Goal: Transaction & Acquisition: Download file/media

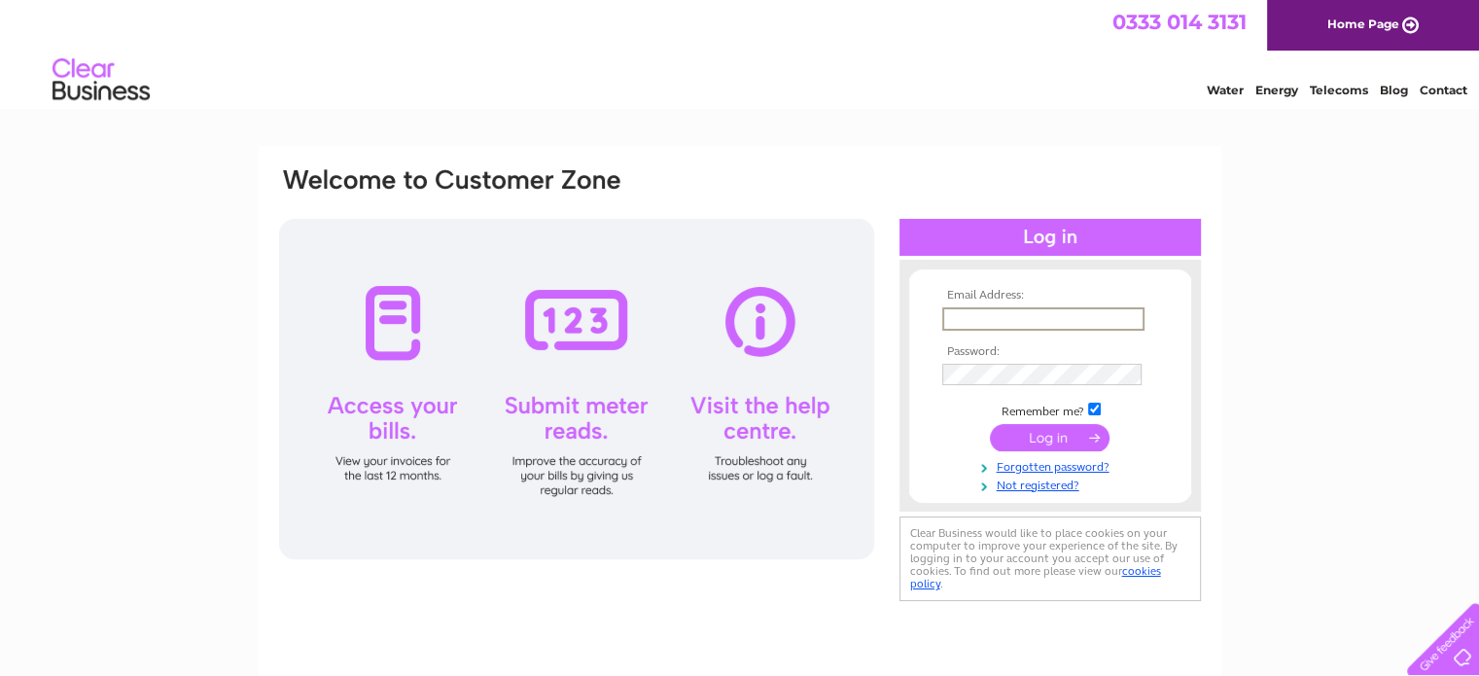
type input "info@crownshillington.com"
click at [1054, 433] on input "submit" at bounding box center [1050, 435] width 120 height 27
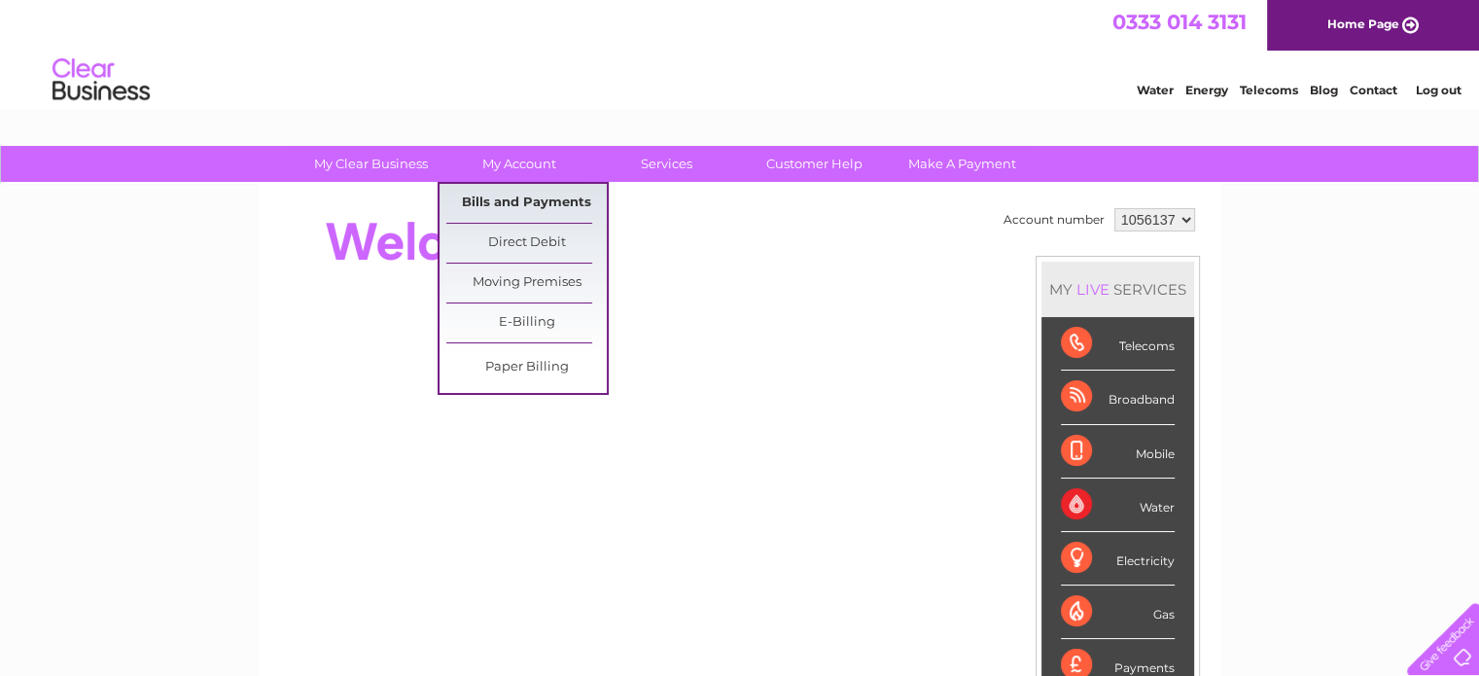
click at [528, 201] on link "Bills and Payments" at bounding box center [526, 203] width 160 height 39
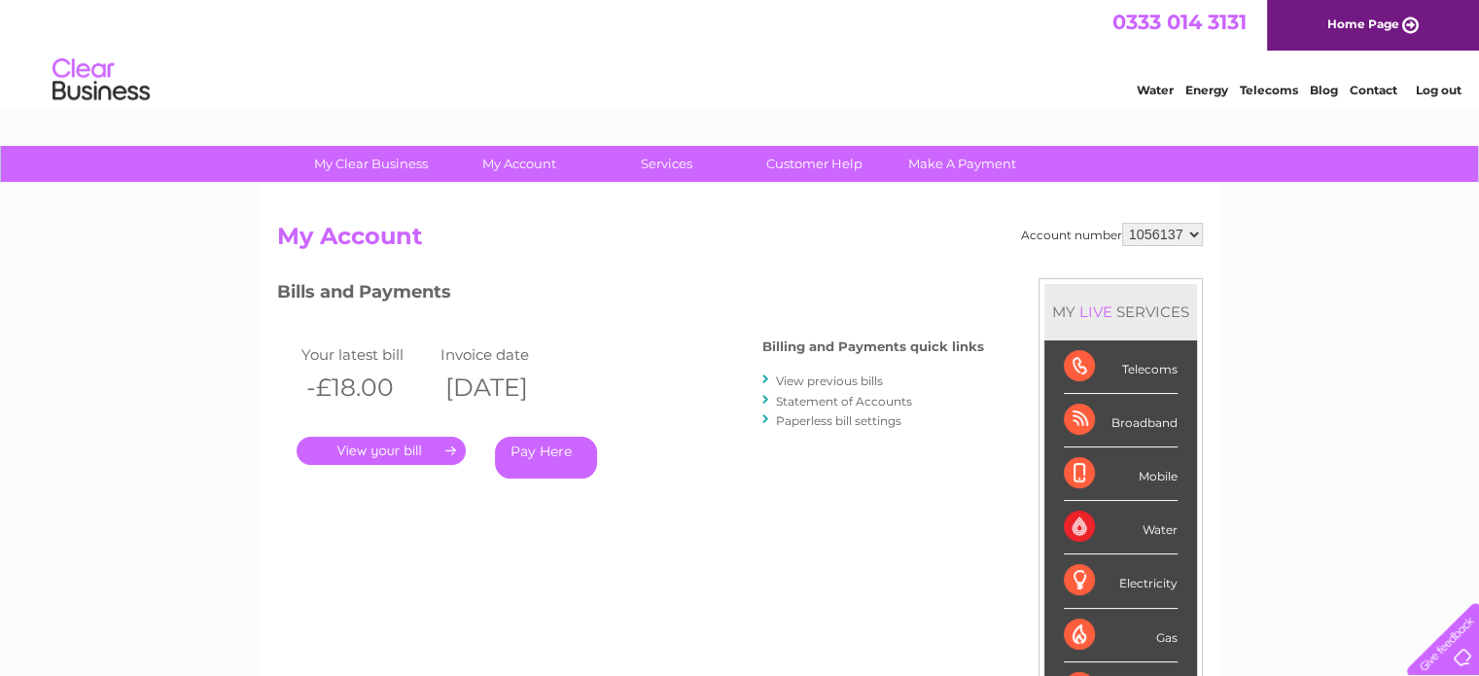
click at [414, 454] on link "." at bounding box center [381, 451] width 169 height 28
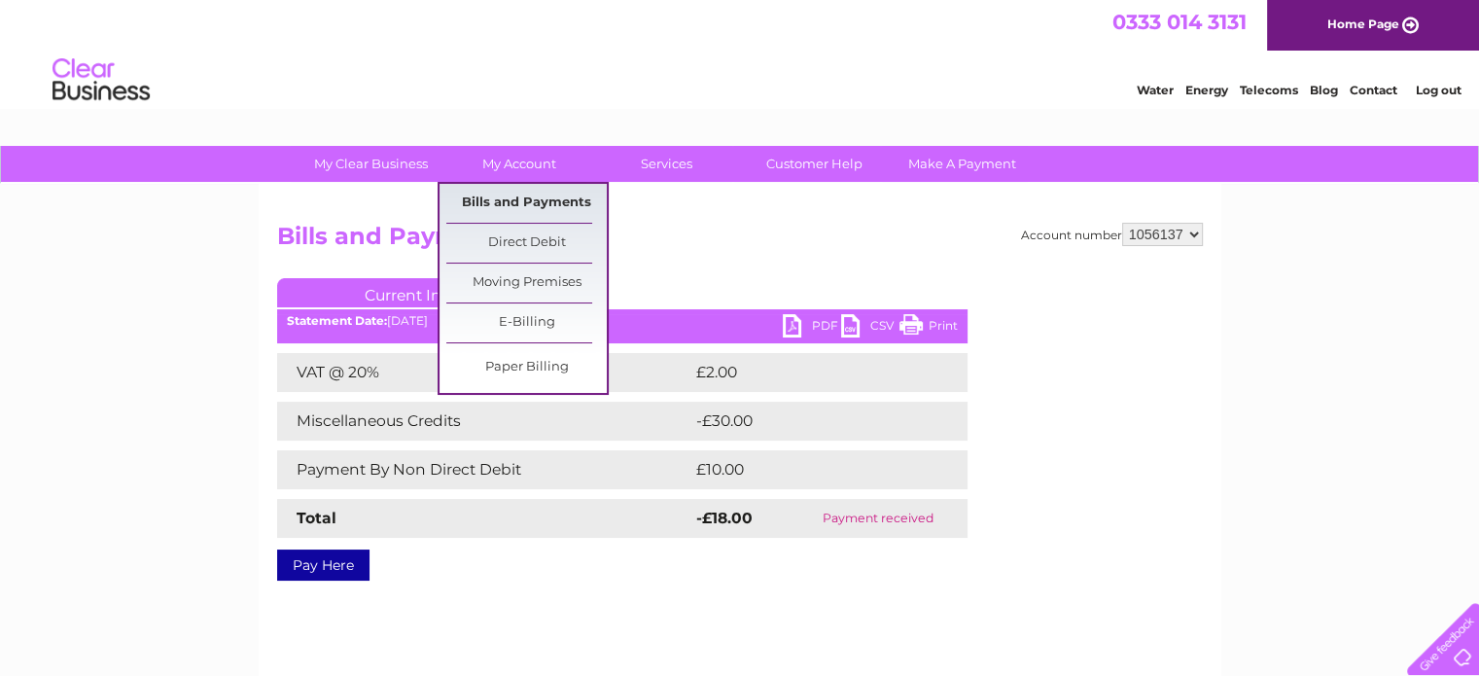
click at [547, 205] on link "Bills and Payments" at bounding box center [526, 203] width 160 height 39
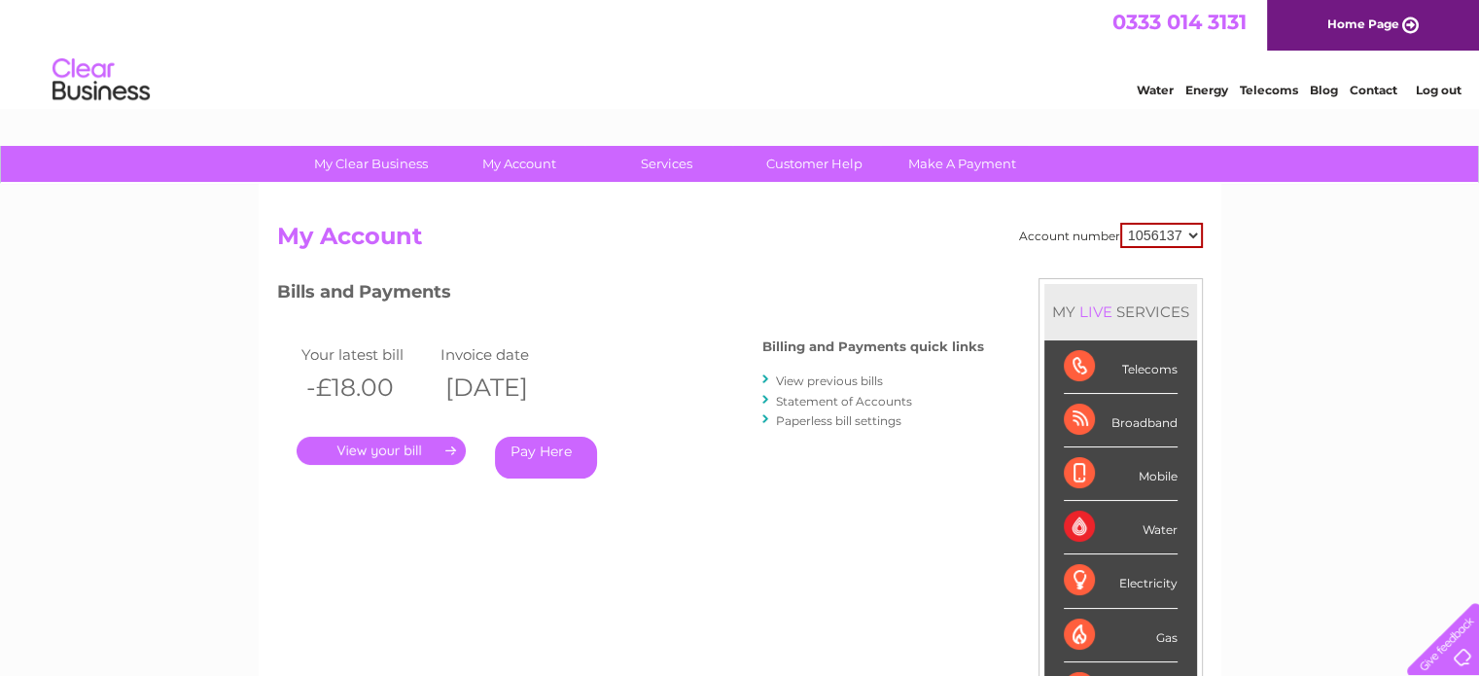
click at [833, 379] on link "View previous bills" at bounding box center [829, 381] width 107 height 15
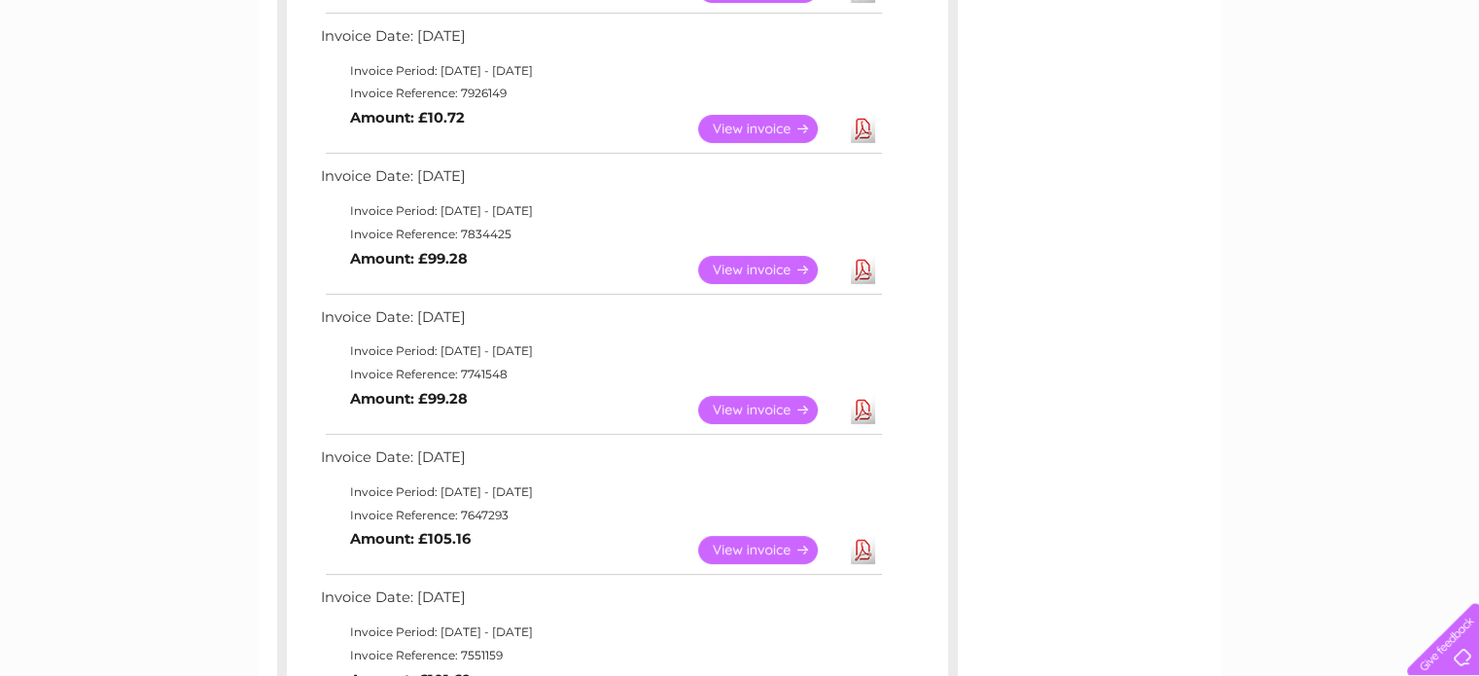
scroll to position [486, 0]
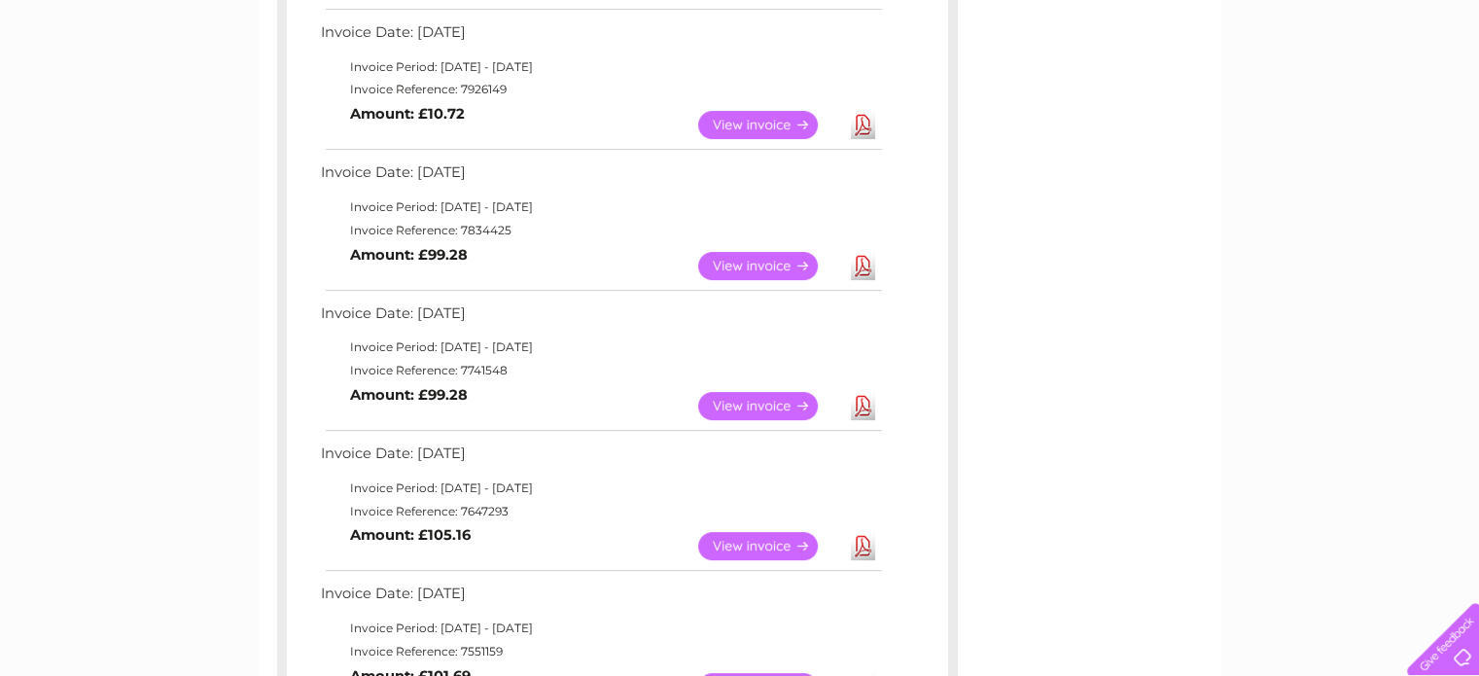
click at [864, 267] on link "Download" at bounding box center [863, 266] width 24 height 28
